Goal: Task Accomplishment & Management: Use online tool/utility

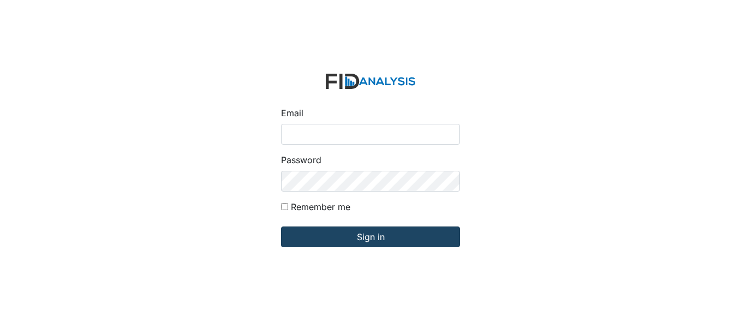
type input "[EMAIL_ADDRESS][DOMAIN_NAME]"
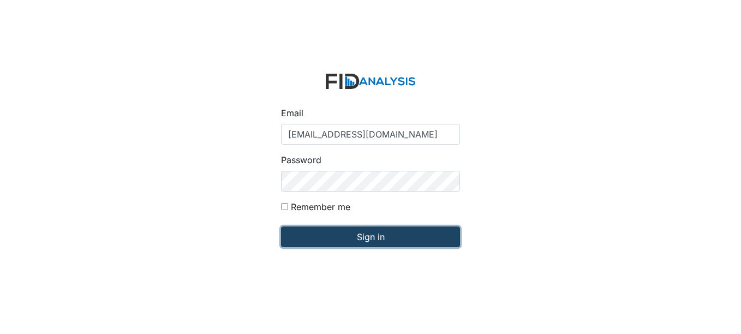
click at [442, 239] on input "Sign in" at bounding box center [370, 237] width 179 height 21
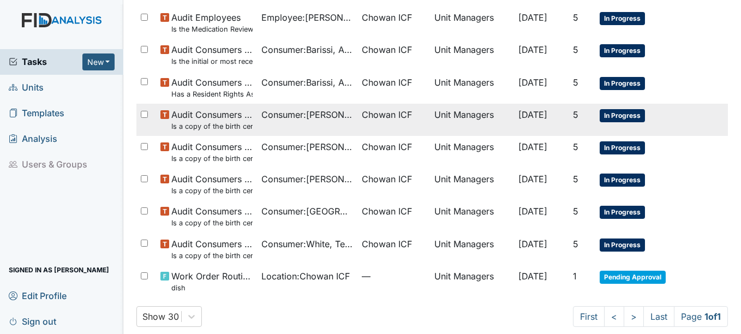
scroll to position [482, 0]
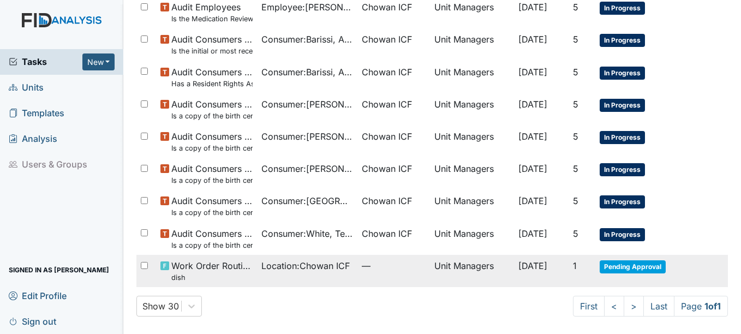
click at [276, 271] on span "Location : Chowan ICF" at bounding box center [305, 265] width 88 height 13
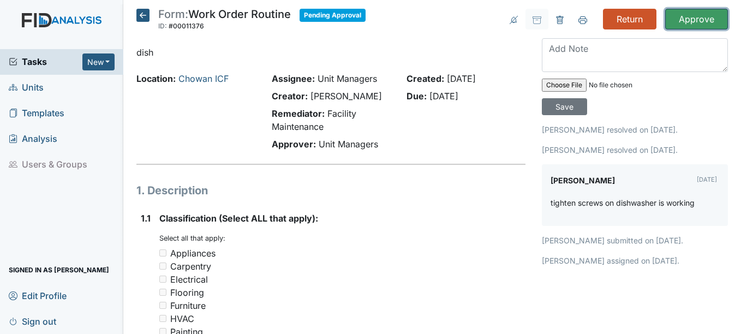
click at [671, 15] on input "Approve" at bounding box center [696, 19] width 63 height 21
